Goal: Book appointment/travel/reservation

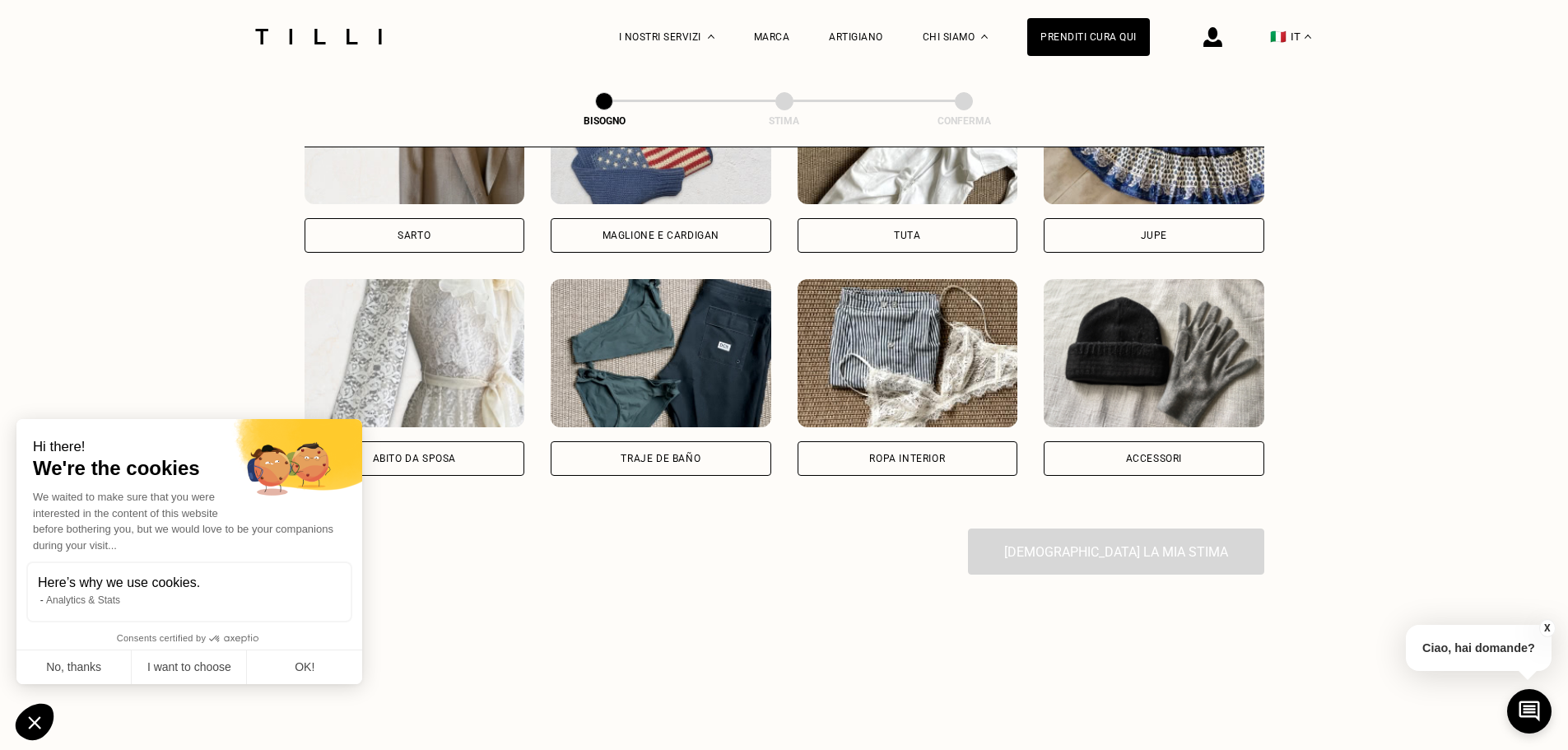
scroll to position [1115, 0]
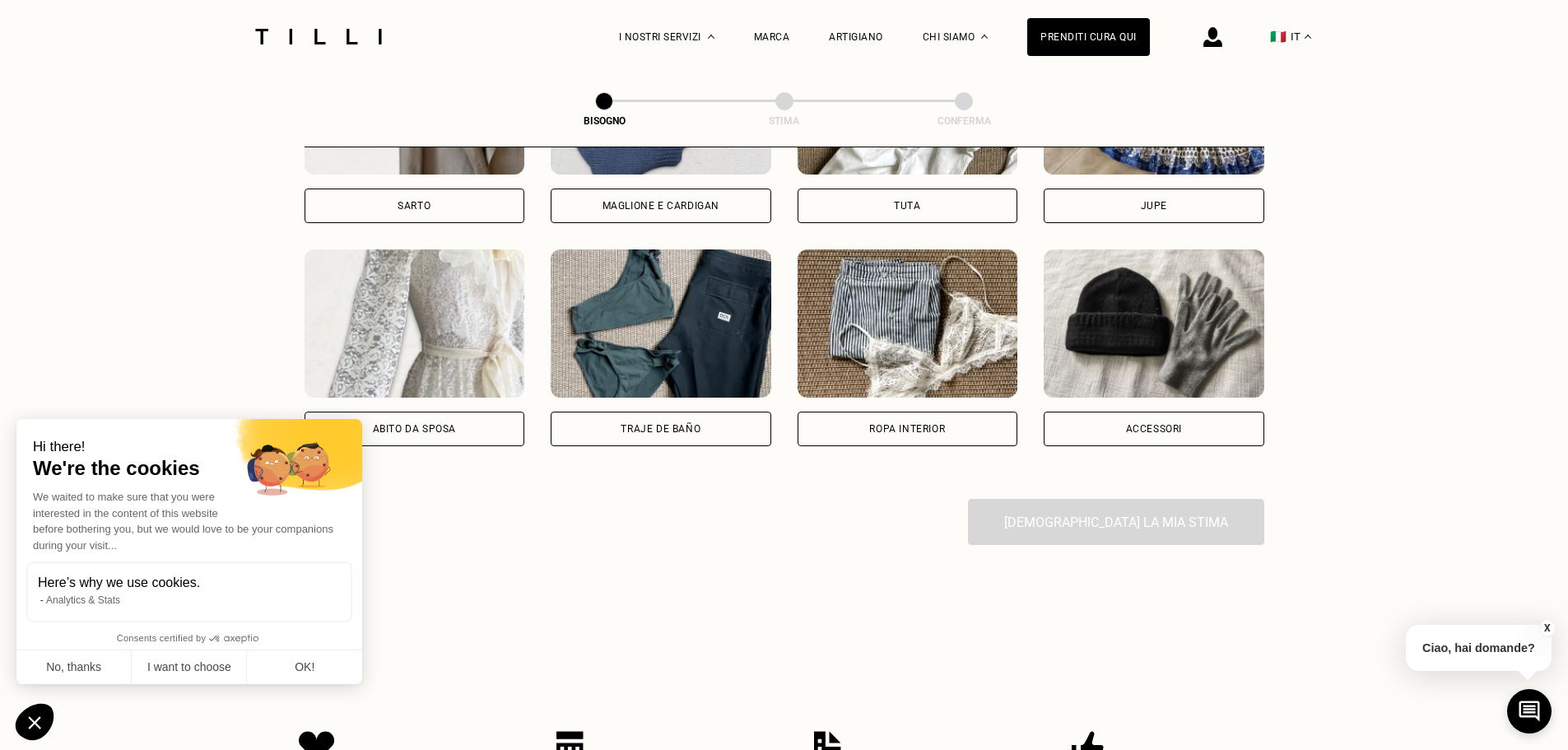
click at [899, 434] on div "Ropa interior" at bounding box center [907, 429] width 76 height 9
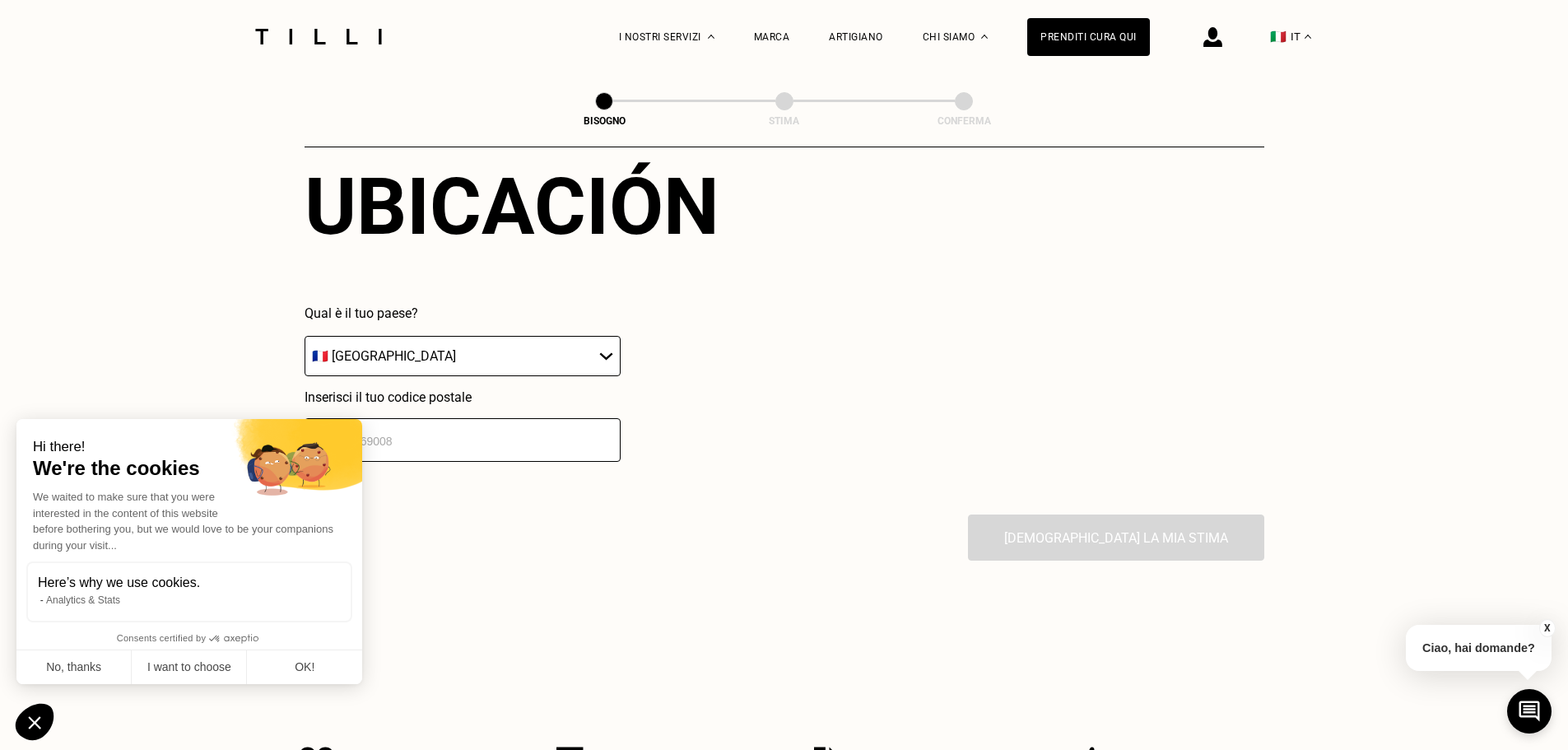
scroll to position [1599, 0]
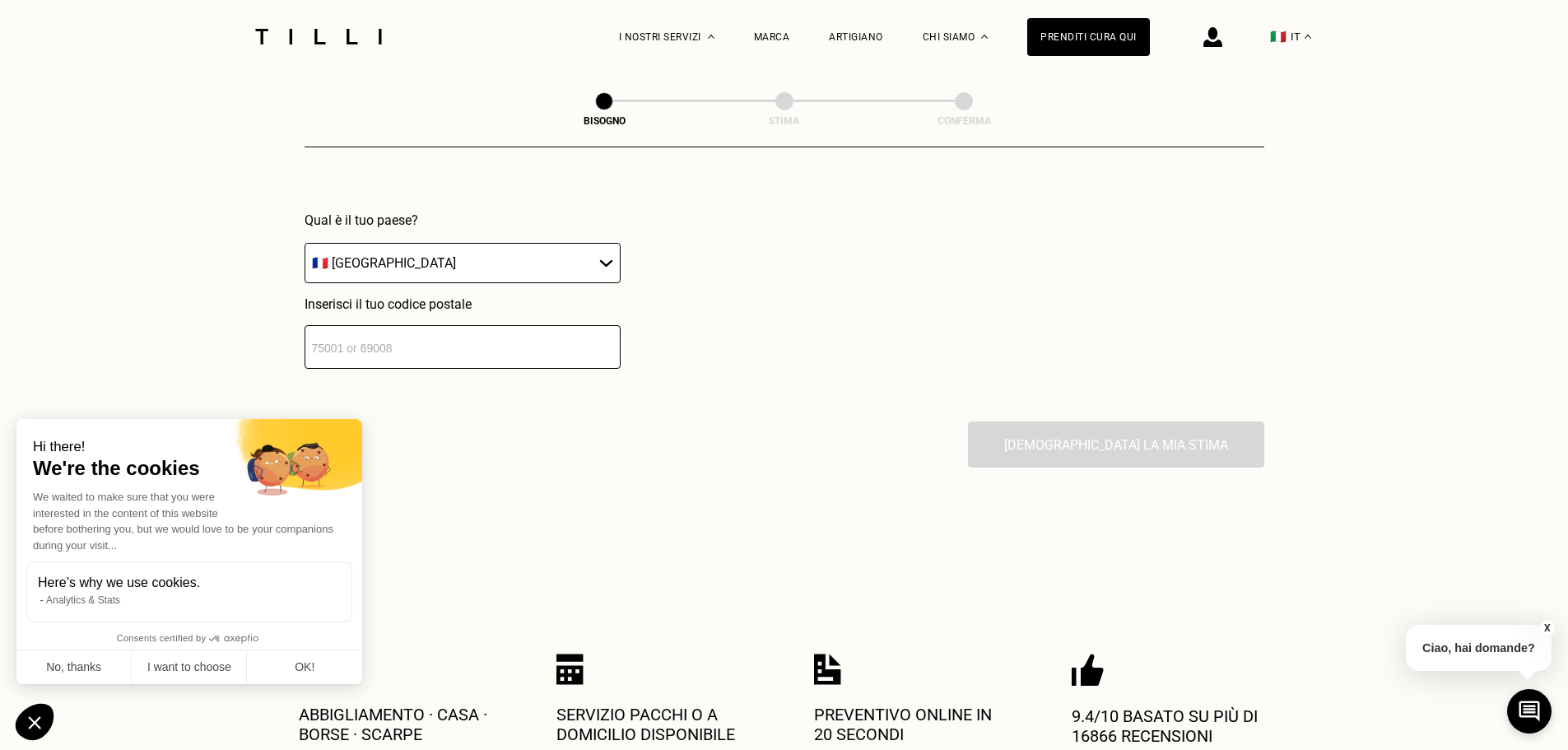
click at [608, 263] on select "🇦🇹 [GEOGRAPHIC_DATA] 🇧🇪 [GEOGRAPHIC_DATA] 🇧🇬 [GEOGRAPHIC_DATA] 🇨🇾 [MEDICAL_DATA…" at bounding box center [462, 263] width 316 height 40
select select "IT"
click at [305, 251] on select "🇦🇹 [GEOGRAPHIC_DATA] 🇧🇪 [GEOGRAPHIC_DATA] 🇧🇬 [GEOGRAPHIC_DATA] 🇨🇾 [MEDICAL_DATA…" at bounding box center [462, 263] width 316 height 40
click at [462, 359] on input "number" at bounding box center [462, 347] width 316 height 44
type input "55100"
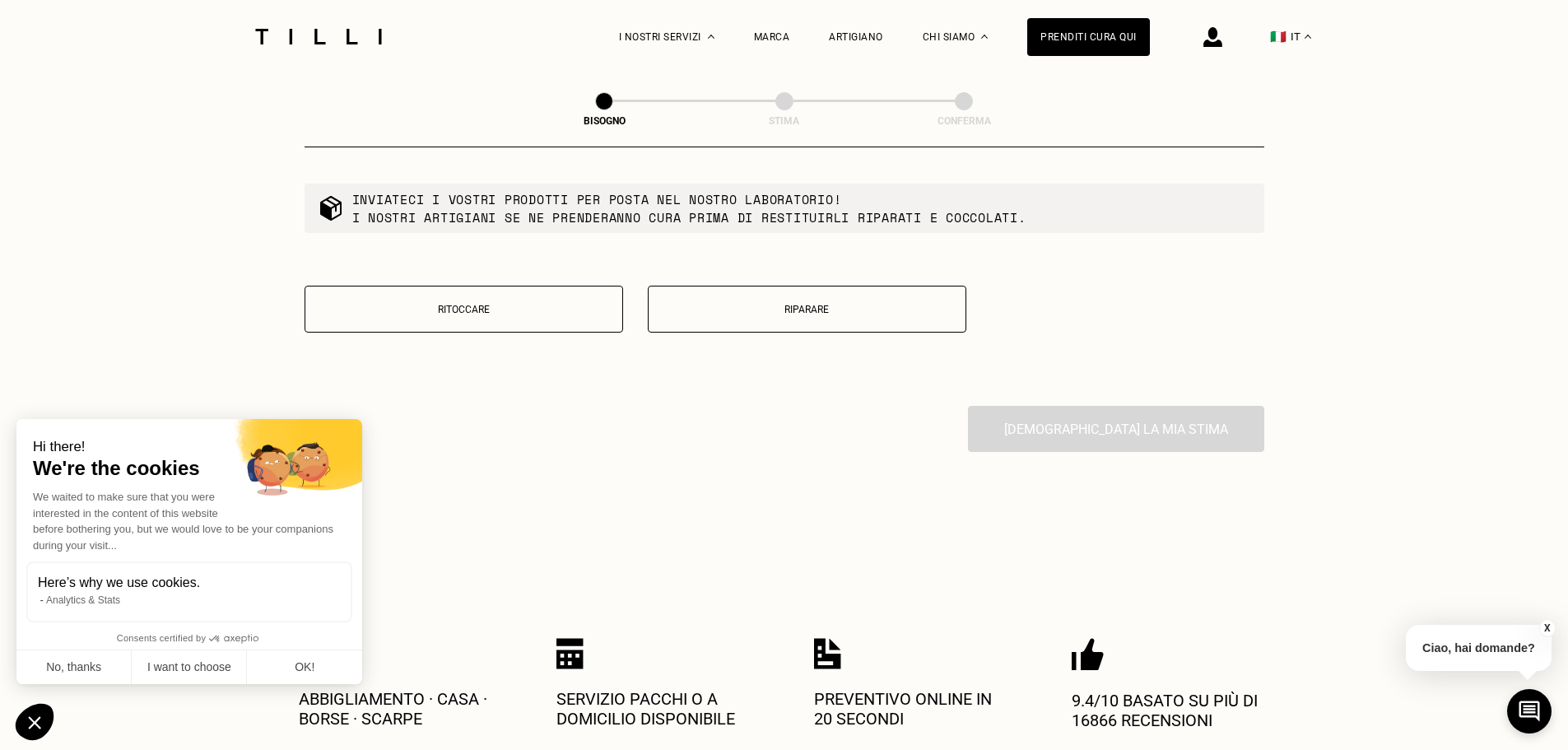
scroll to position [2009, 0]
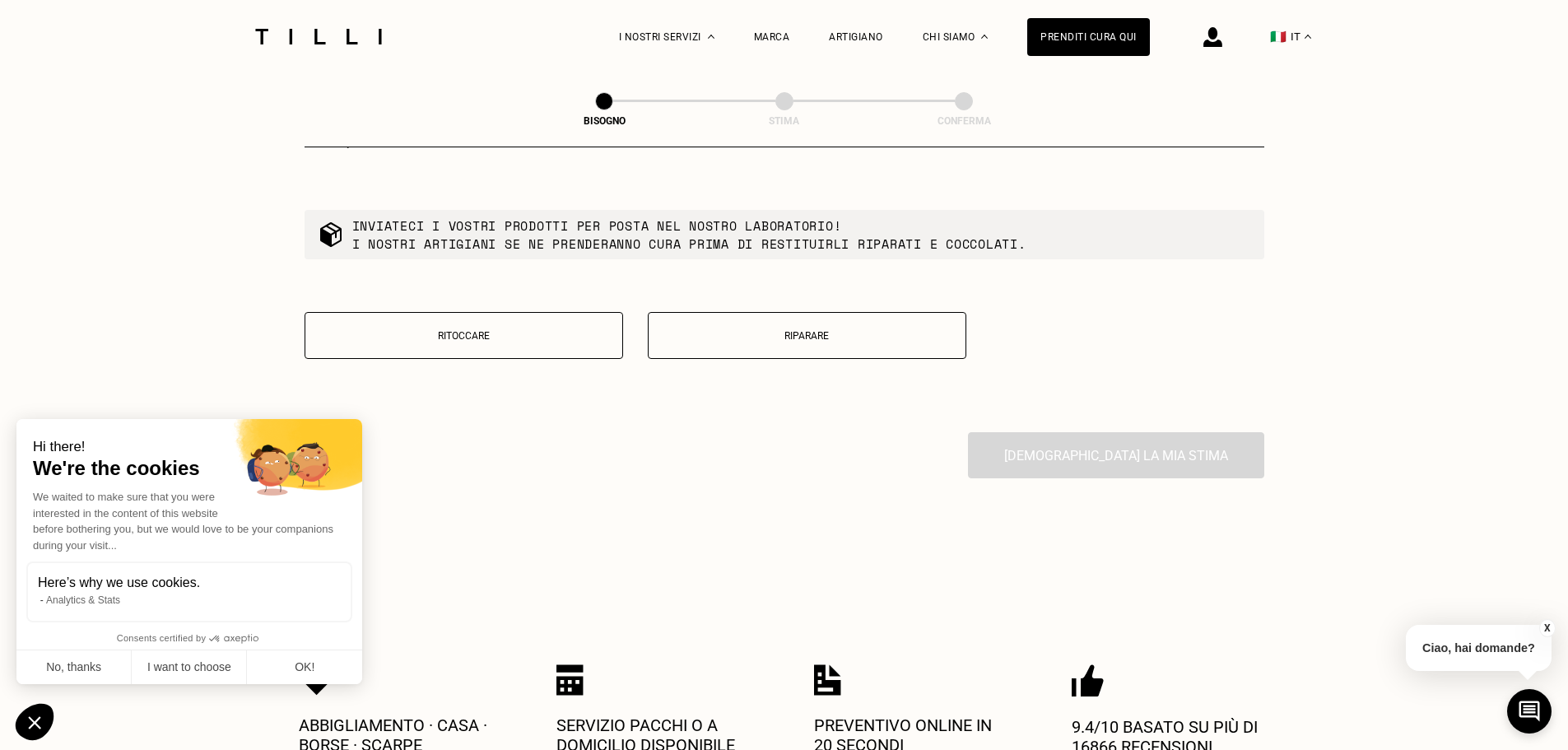
click at [806, 341] on p "Riparare" at bounding box center [806, 336] width 300 height 11
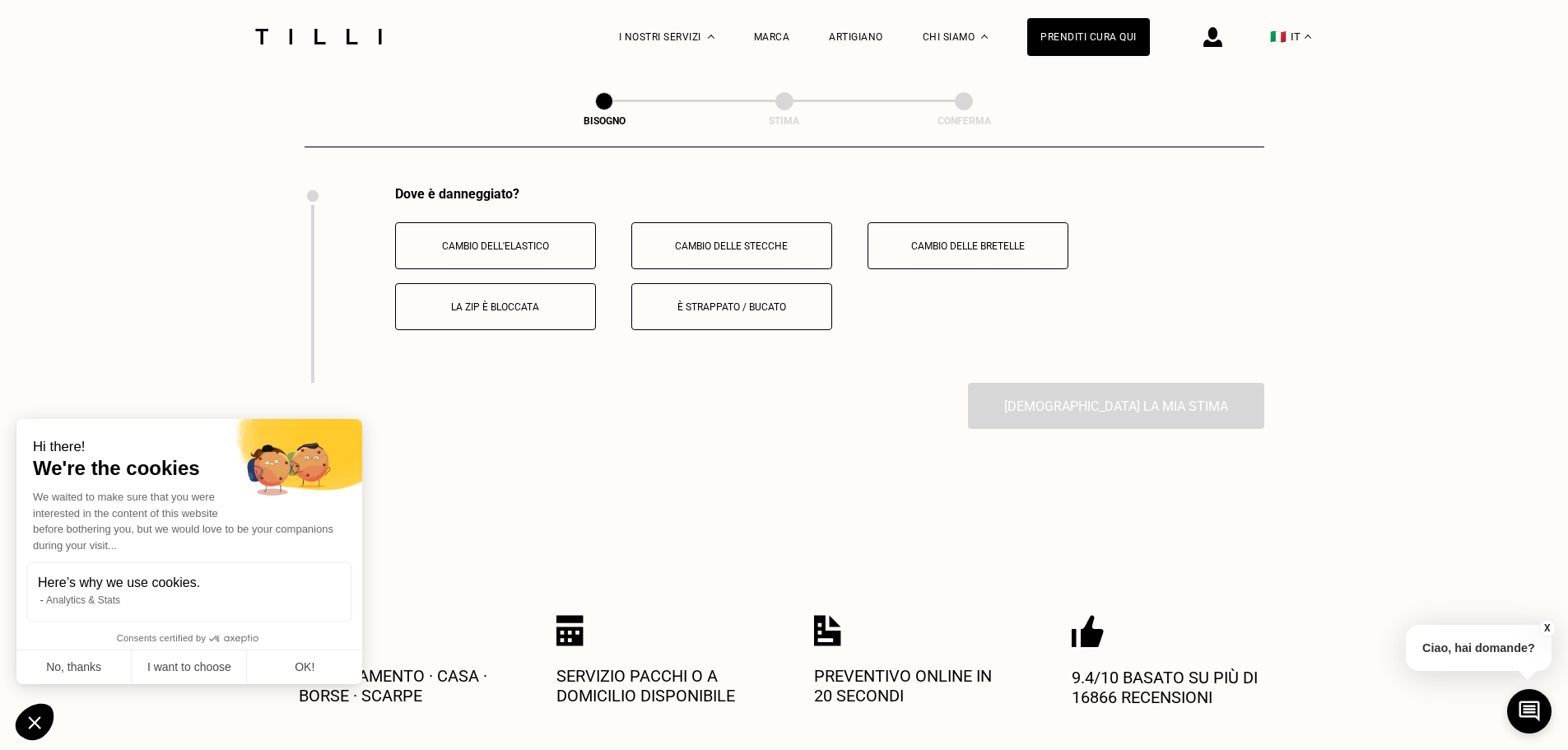
scroll to position [2266, 0]
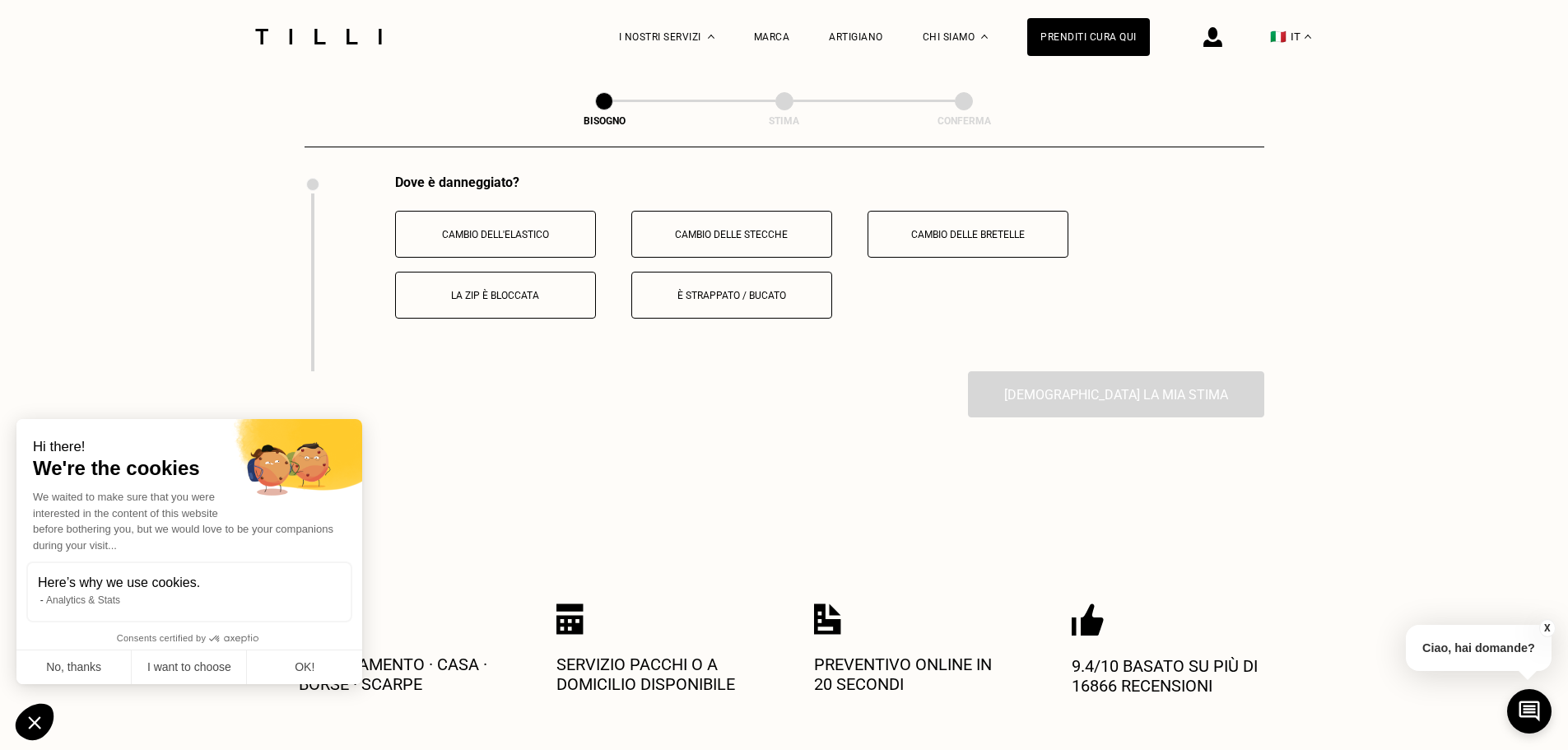
click at [501, 240] on p "Cambio dell'elastico" at bounding box center [496, 234] width 182 height 11
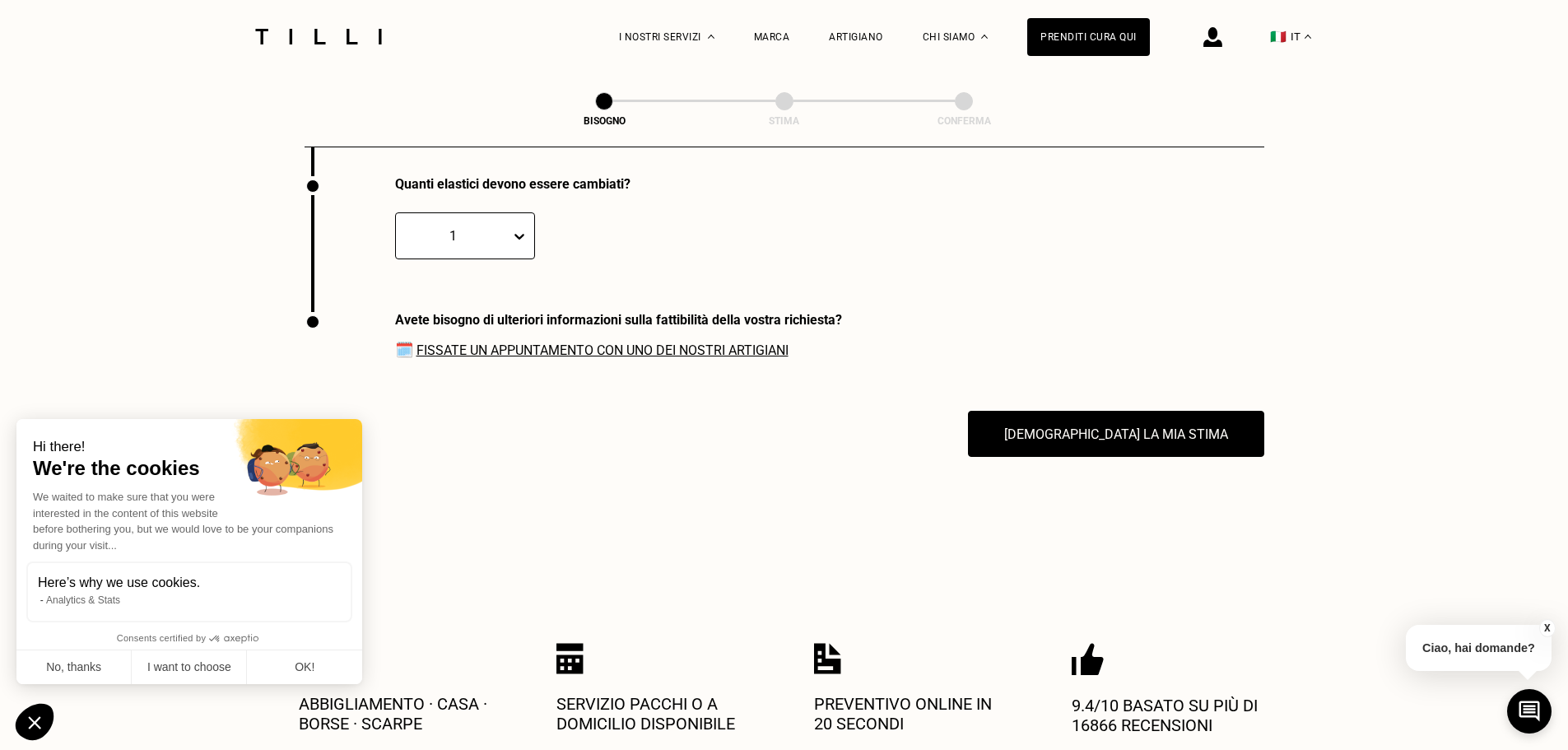
scroll to position [2464, 0]
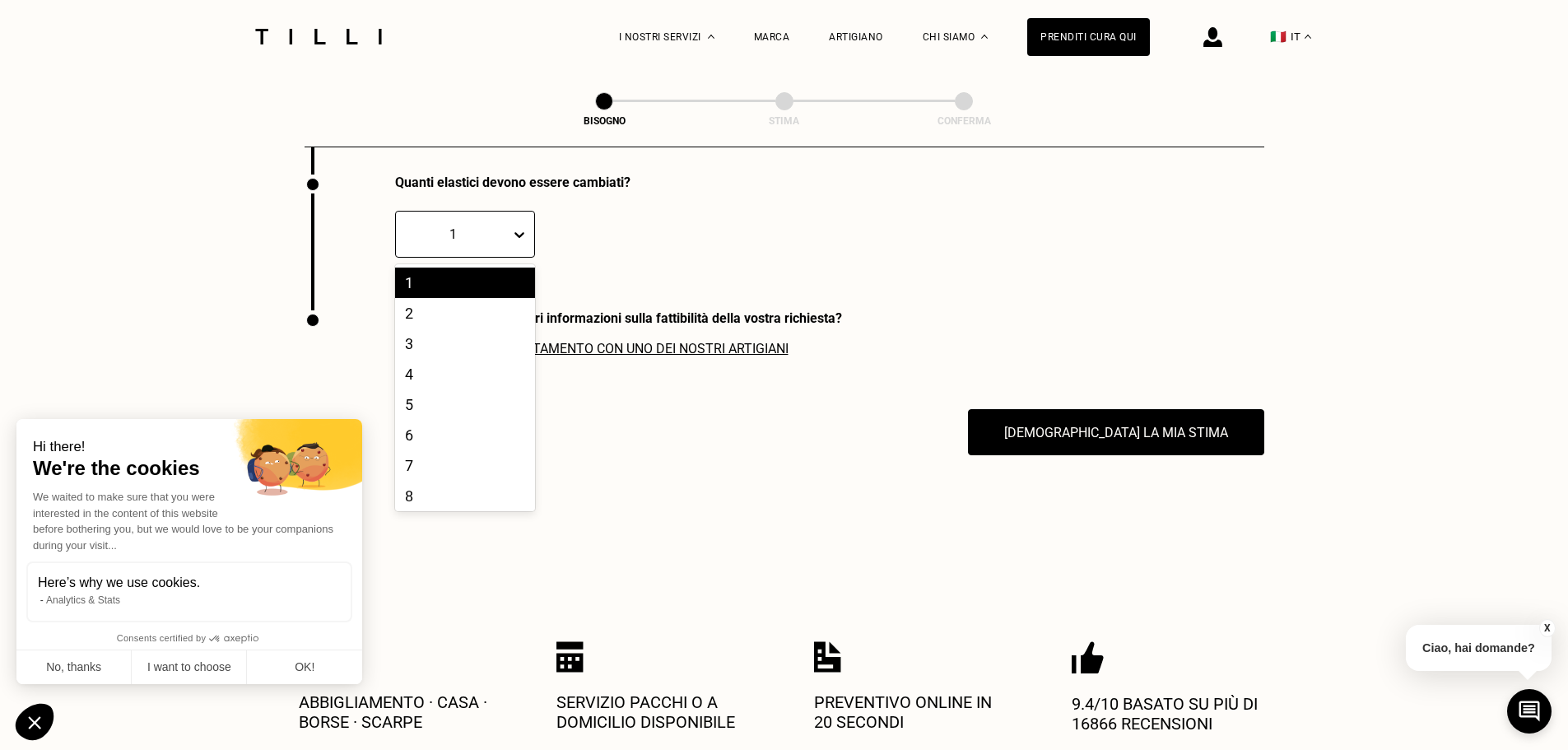
click at [526, 243] on icon at bounding box center [519, 234] width 16 height 16
click at [497, 325] on div "2" at bounding box center [465, 313] width 140 height 30
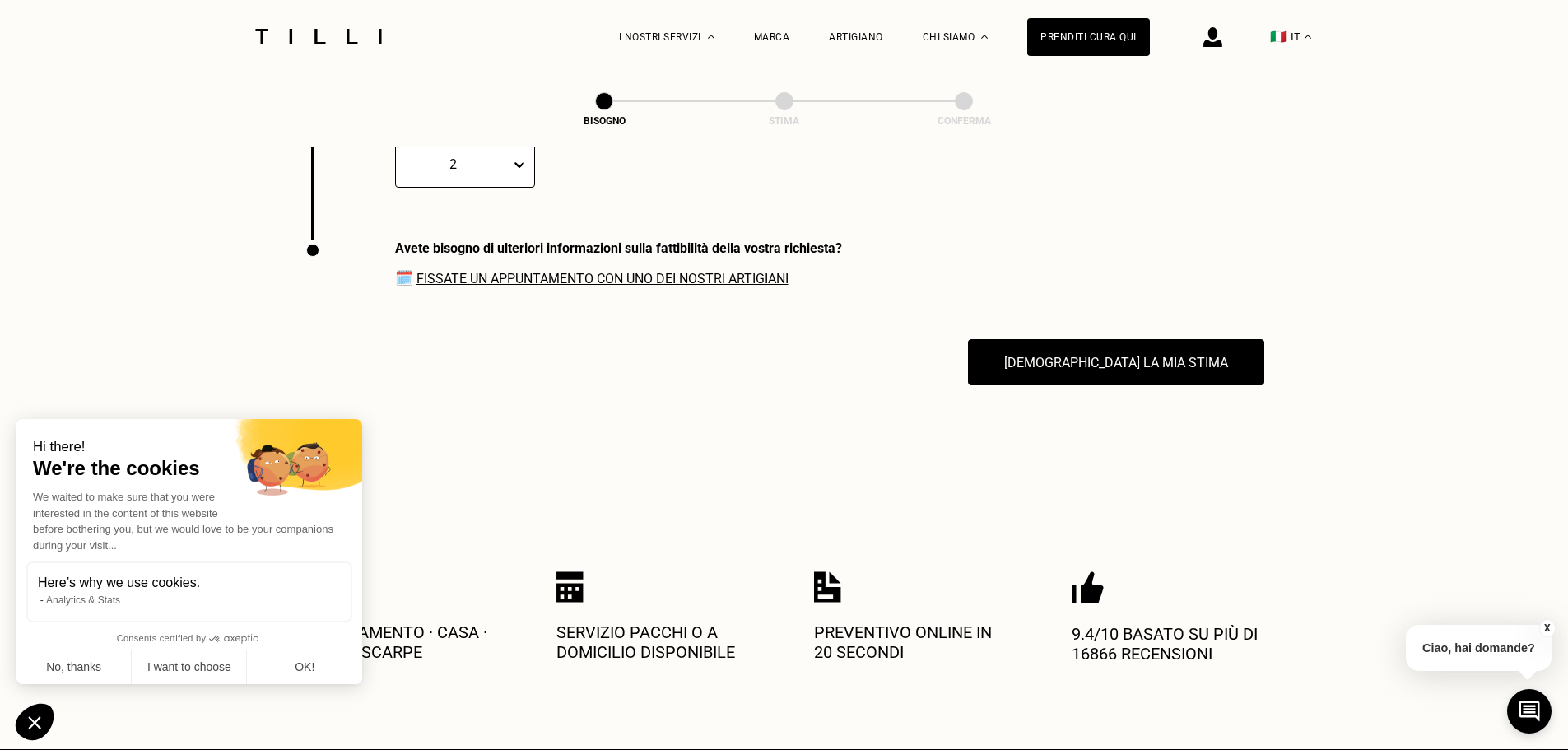
scroll to position [2545, 0]
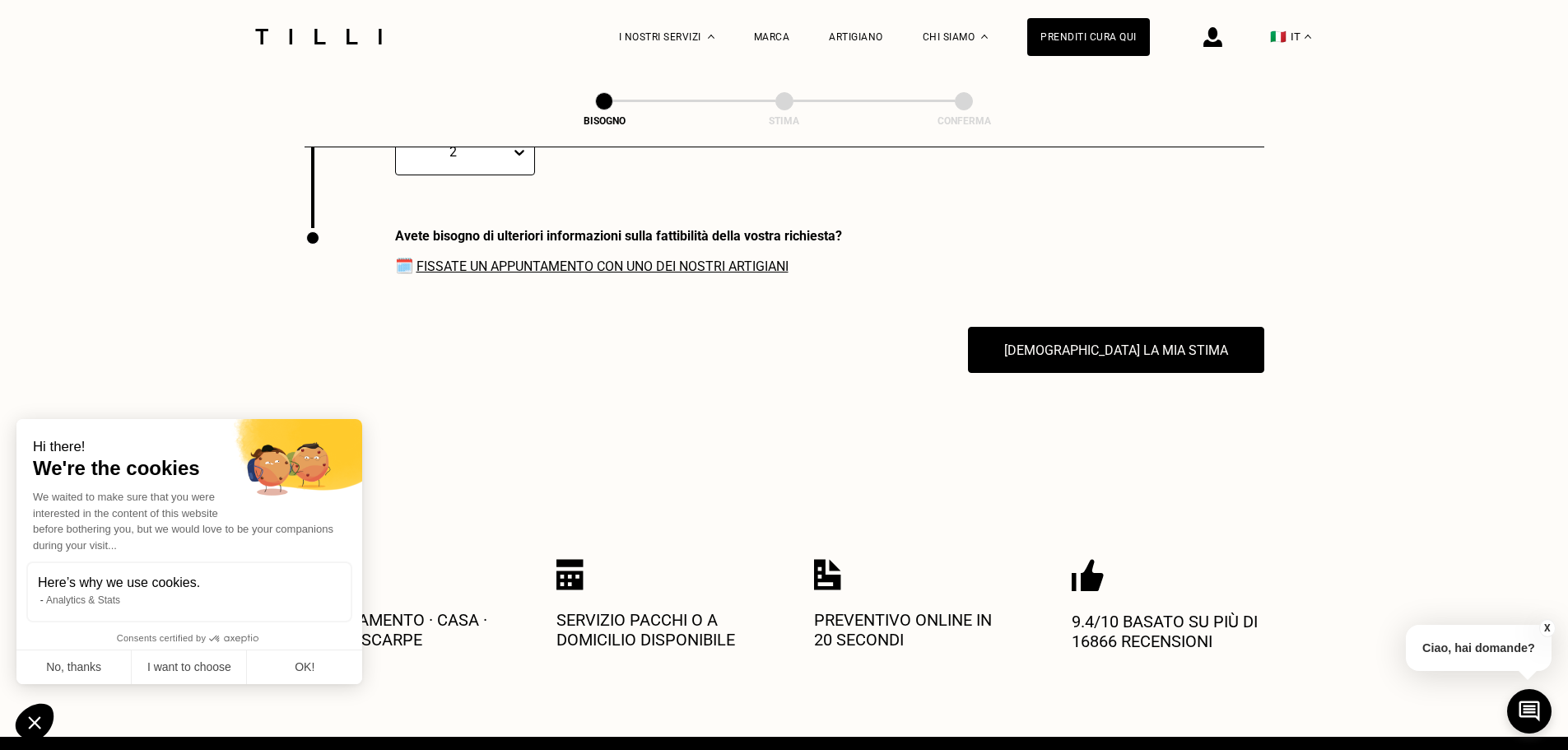
click at [573, 274] on link "Fissate un appuntamento con uno dei nostri artigiani" at bounding box center [602, 266] width 372 height 15
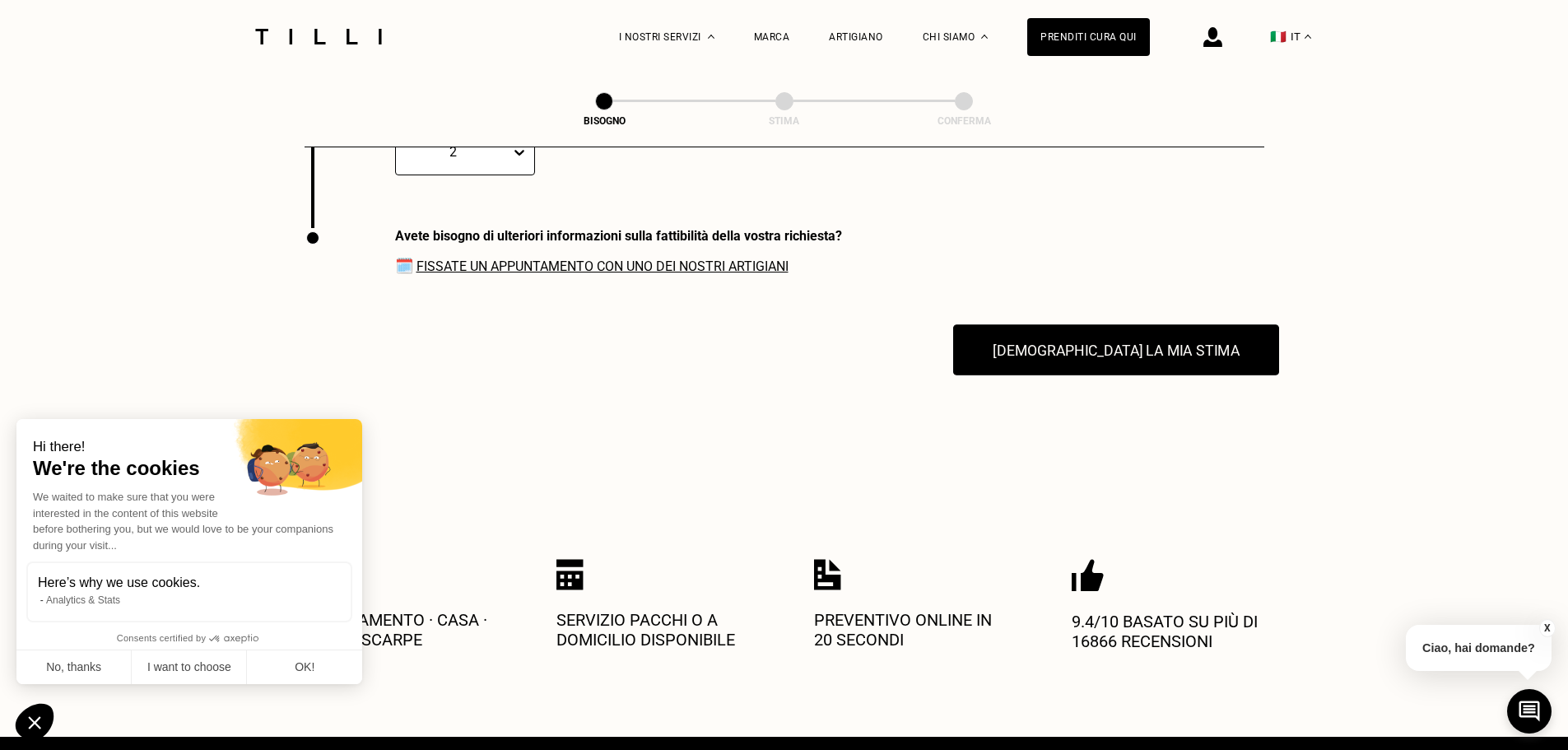
click at [1120, 368] on button "[DEMOGRAPHIC_DATA] la mia stima" at bounding box center [1116, 350] width 326 height 51
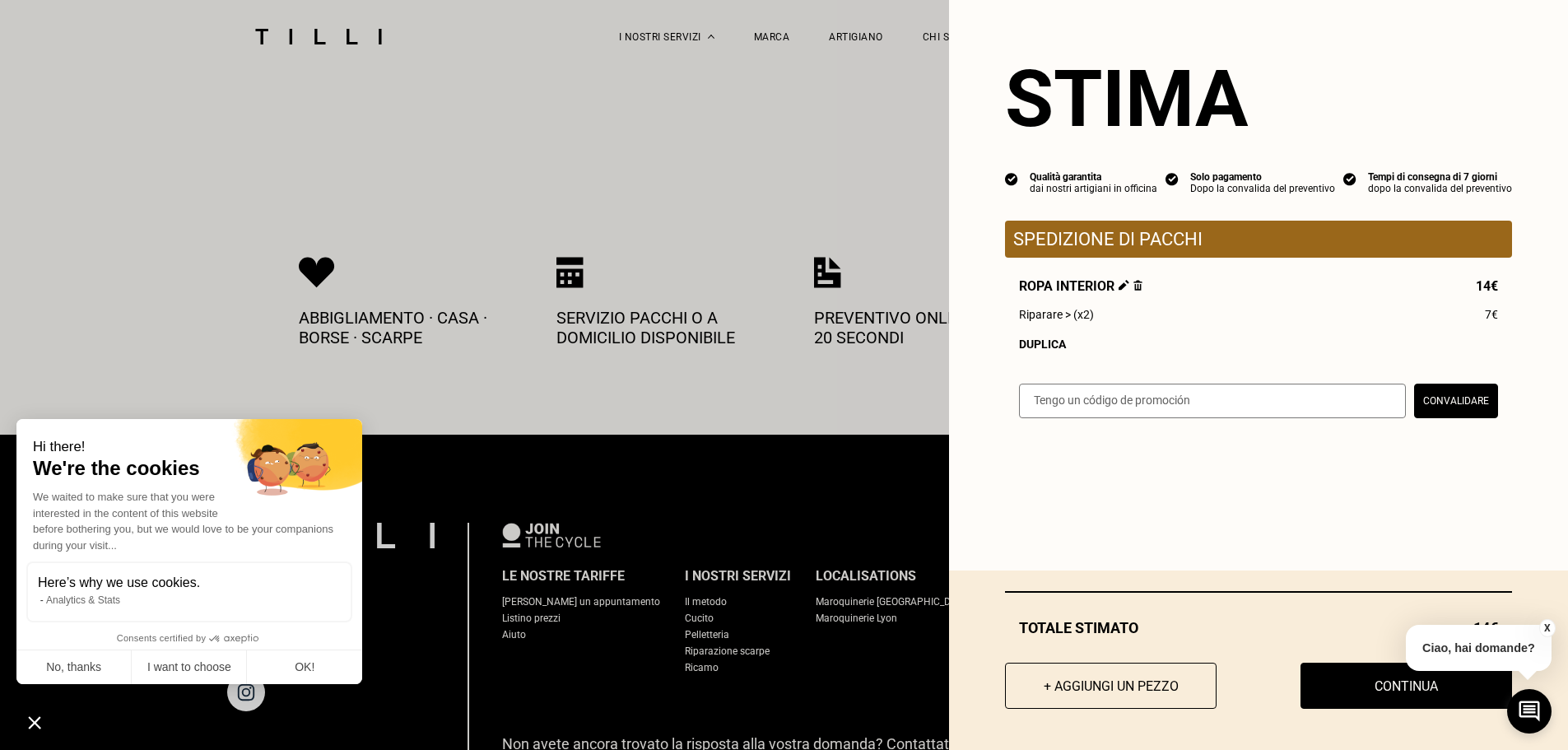
scroll to position [2875, 0]
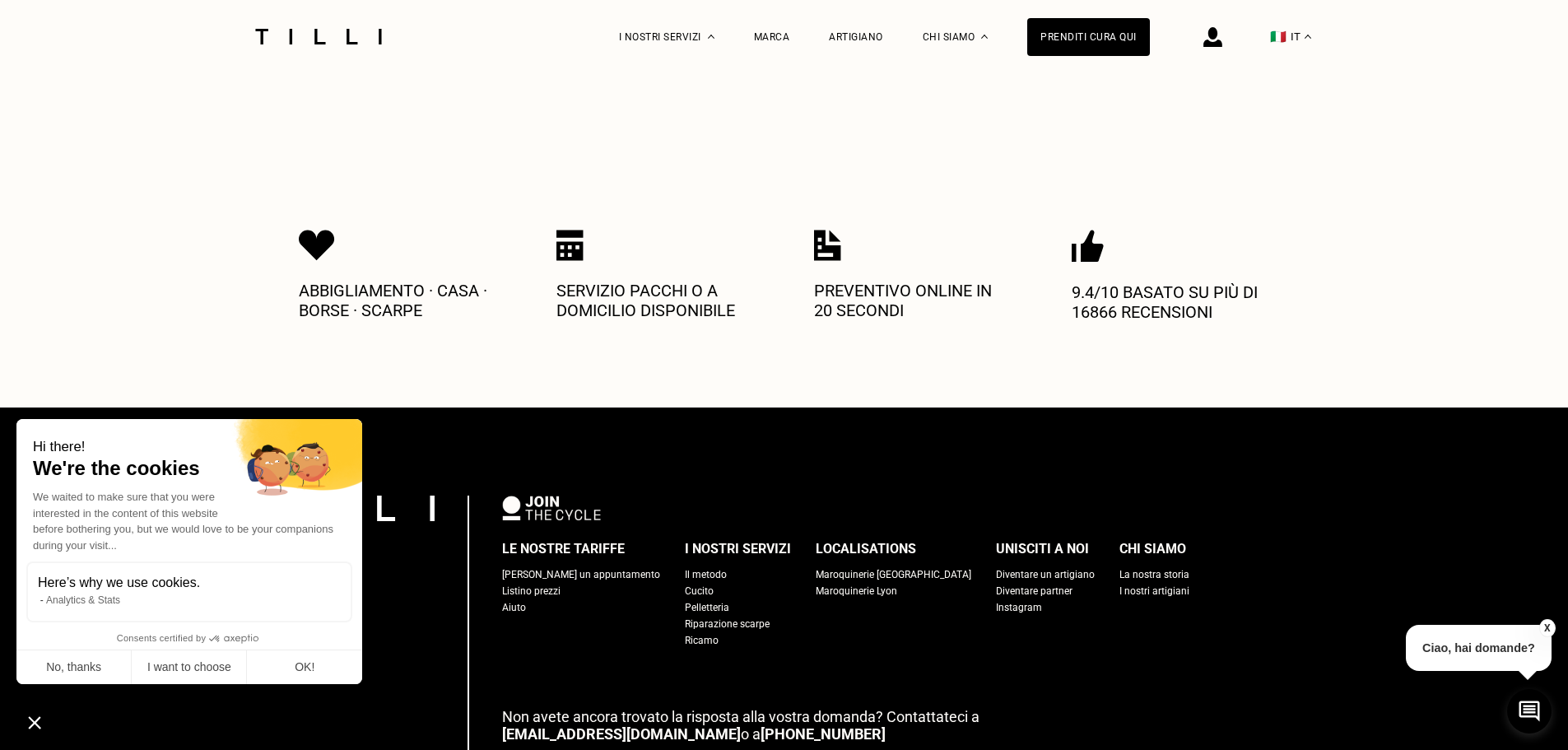
drag, startPoint x: 1548, startPoint y: 626, endPoint x: 1543, endPoint y: 614, distance: 13.0
click at [1548, 625] on button "X" at bounding box center [1547, 628] width 16 height 18
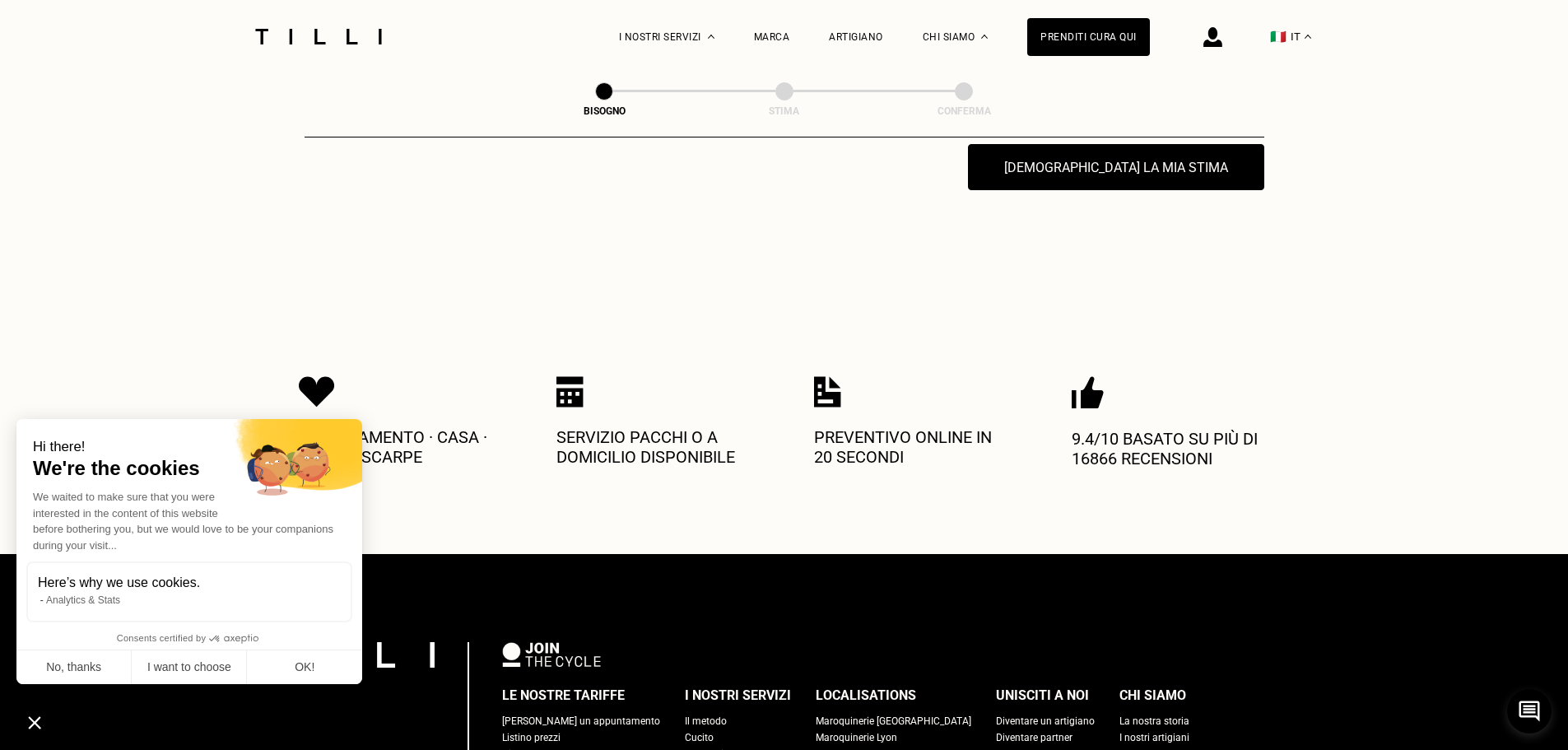
scroll to position [2545, 0]
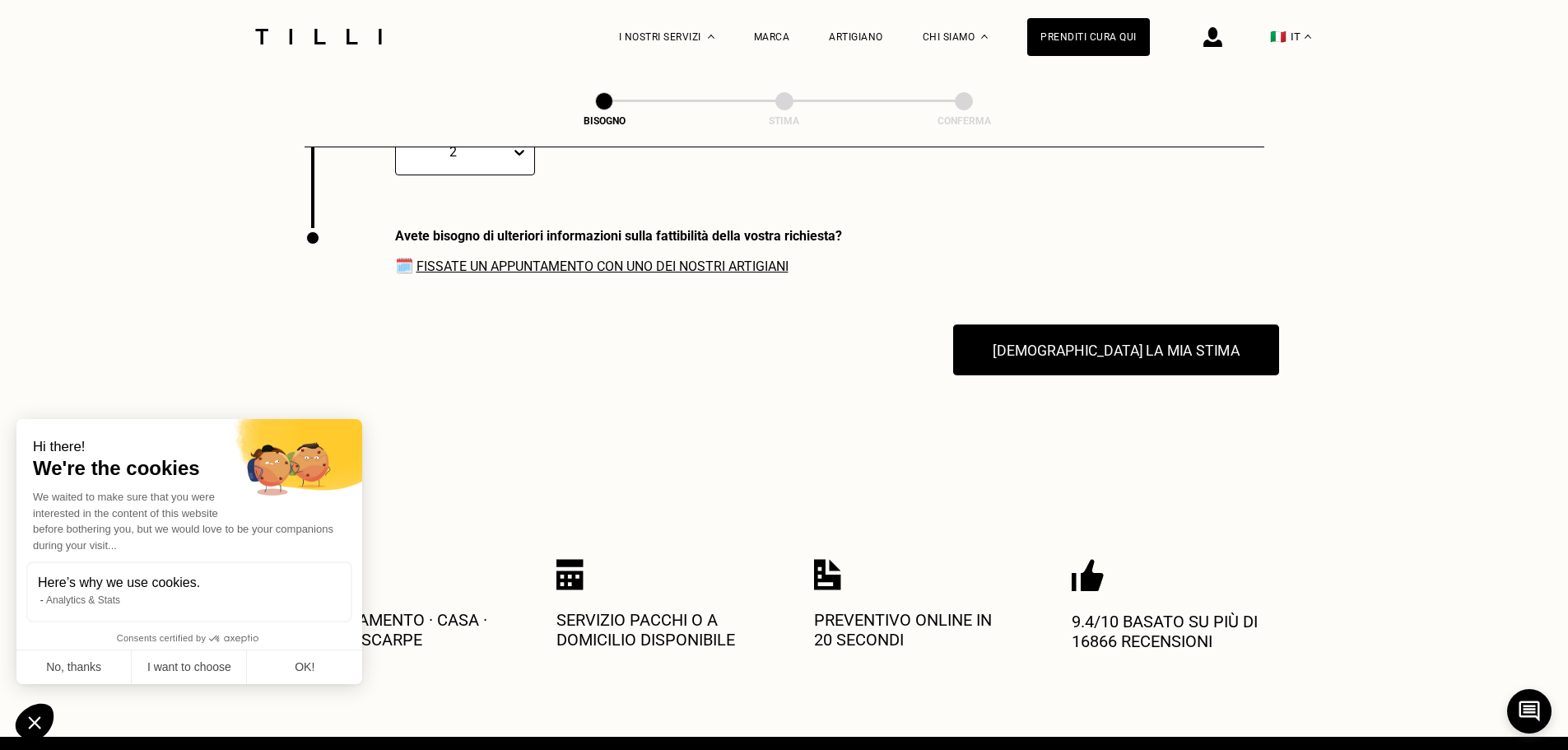
click at [1136, 357] on button "[DEMOGRAPHIC_DATA] la mia stima" at bounding box center [1116, 350] width 326 height 51
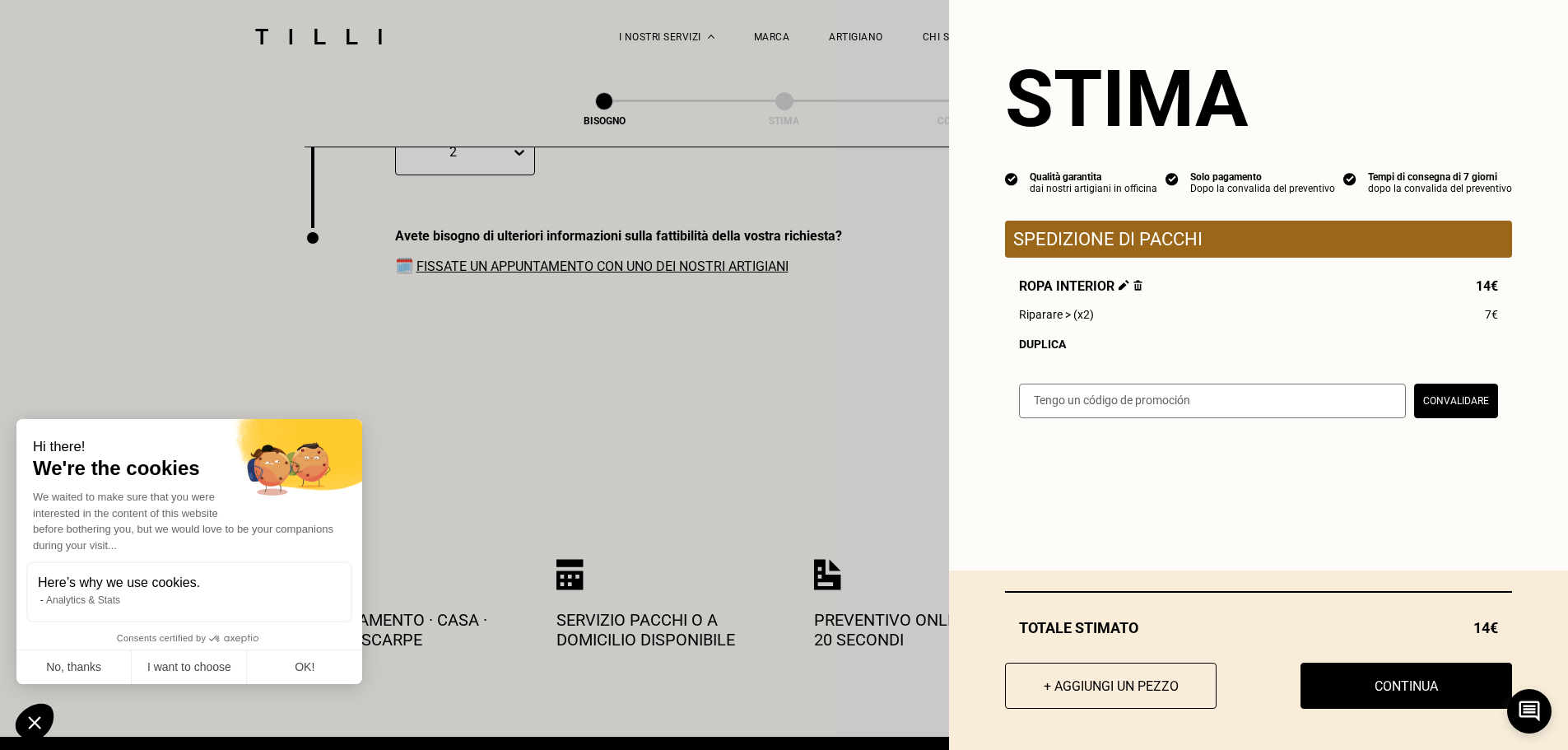
click at [1441, 411] on button "Convalidare" at bounding box center [1456, 401] width 84 height 34
click at [1200, 411] on input "text" at bounding box center [1213, 401] width 387 height 34
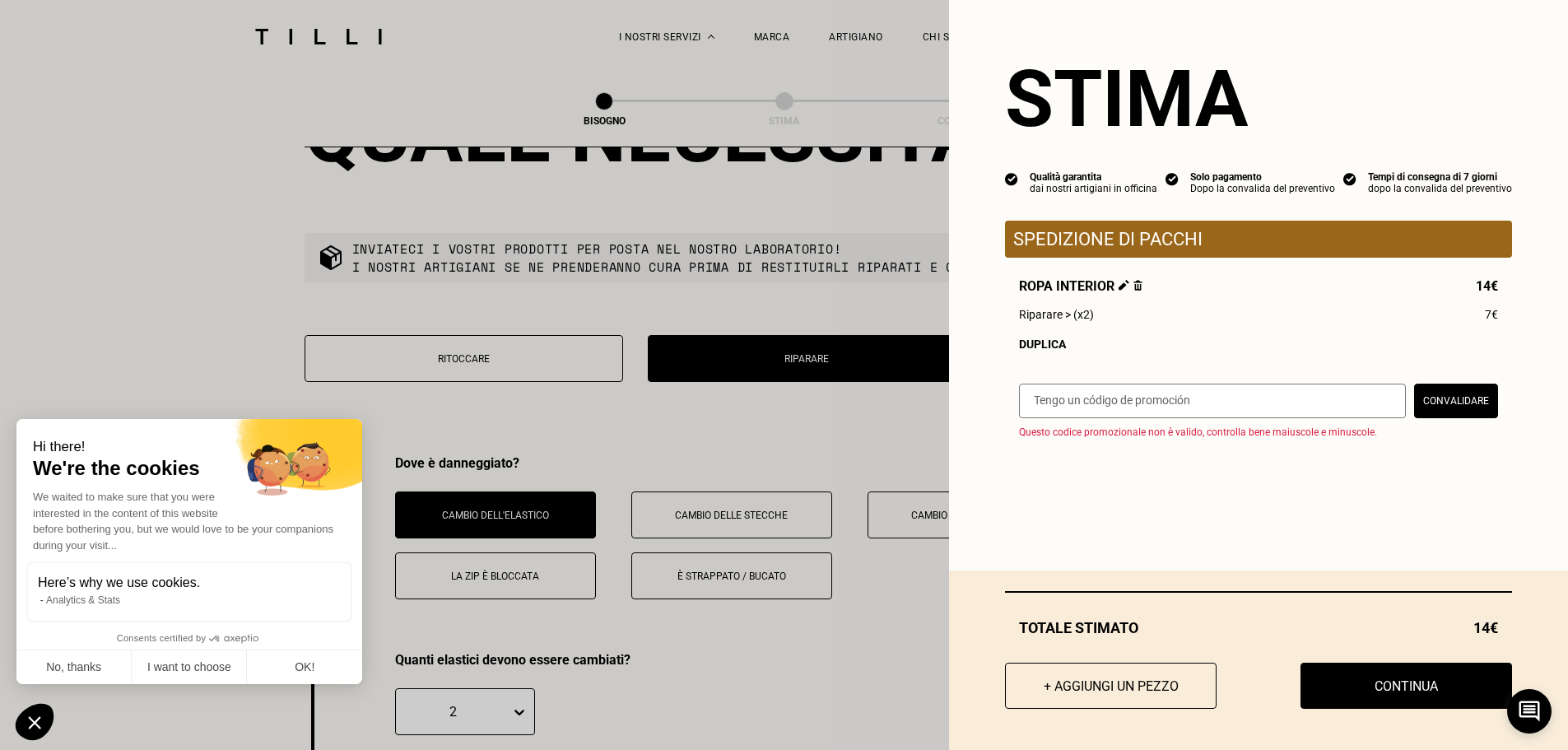
scroll to position [1969, 0]
